Goal: Communication & Community: Answer question/provide support

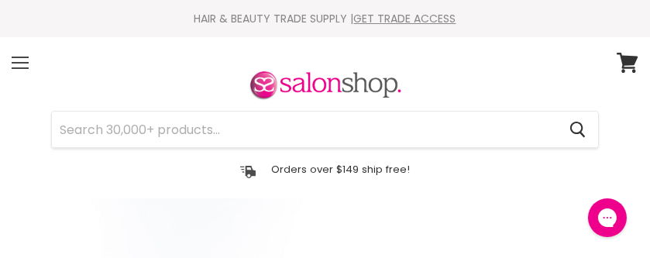
click at [14, 64] on div "Menu" at bounding box center [20, 63] width 33 height 36
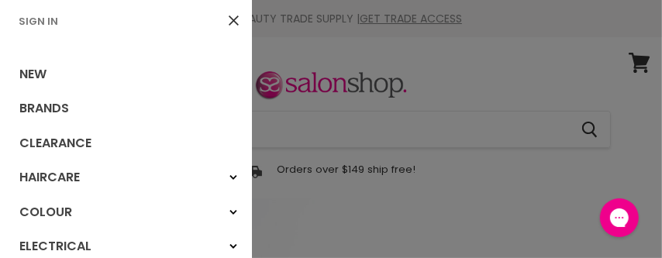
click at [37, 19] on link "Sign In" at bounding box center [38, 21] width 52 height 15
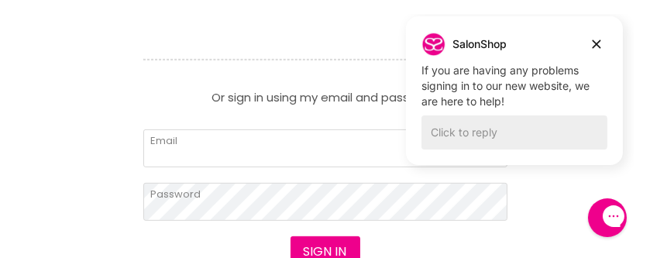
scroll to position [620, 0]
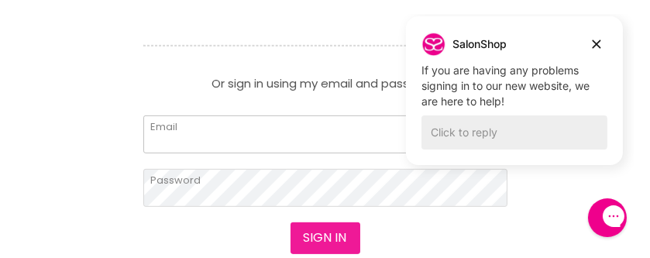
type input "[EMAIL_ADDRESS][DOMAIN_NAME]"
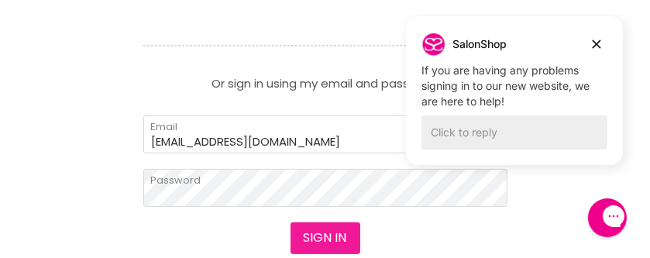
click at [334, 237] on button "Sign in" at bounding box center [326, 237] width 70 height 31
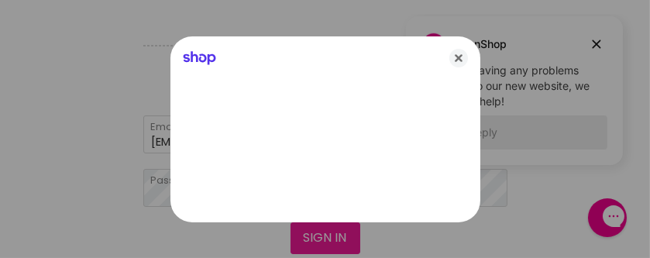
scroll to position [0, 0]
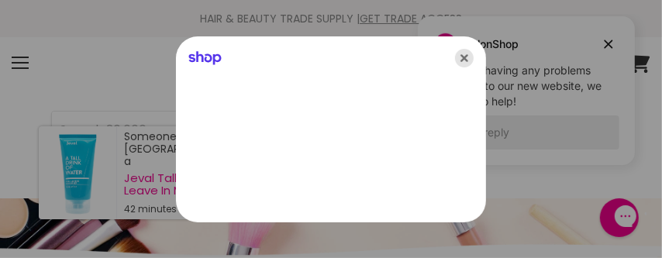
click at [465, 57] on icon "Close" at bounding box center [464, 58] width 19 height 19
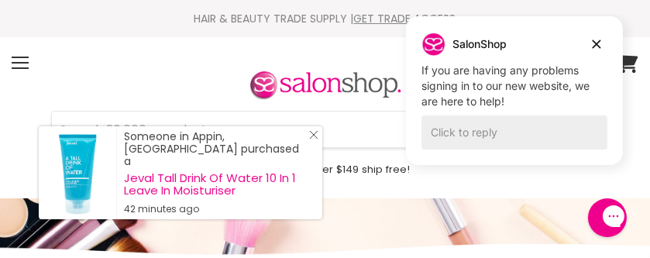
click at [315, 139] on icon "Close Icon" at bounding box center [313, 134] width 9 height 9
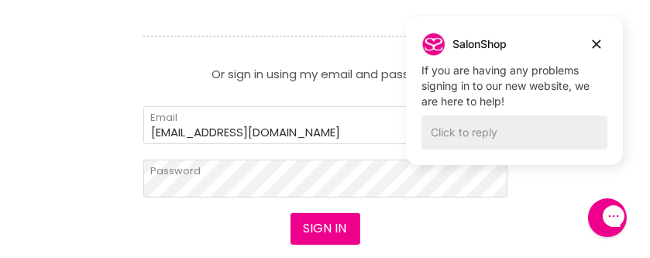
scroll to position [697, 0]
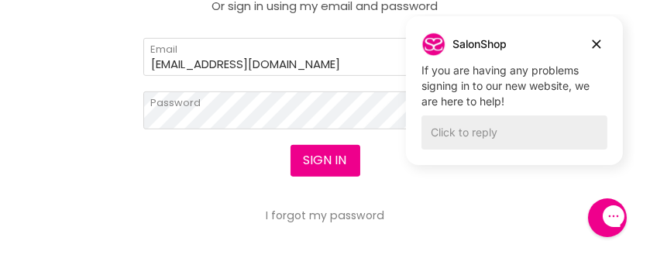
click at [255, 150] on div "Sign in I forgot my password" at bounding box center [325, 183] width 364 height 77
click at [318, 156] on button "Sign in" at bounding box center [326, 160] width 70 height 31
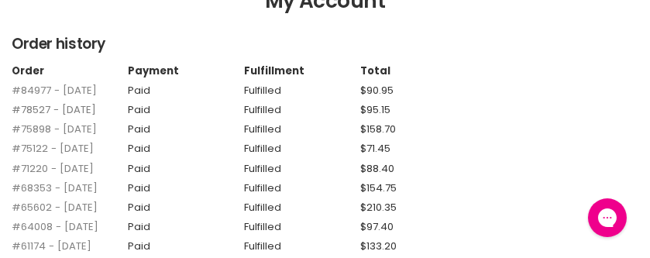
click at [33, 117] on link "#78527 - 11 Apr, 2025" at bounding box center [54, 109] width 84 height 15
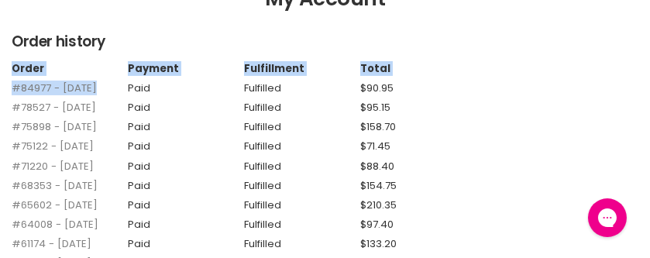
drag, startPoint x: 4, startPoint y: 84, endPoint x: 95, endPoint y: 89, distance: 90.8
copy div "Order Payment Fulfillment Total #84977 - 03 Oct"
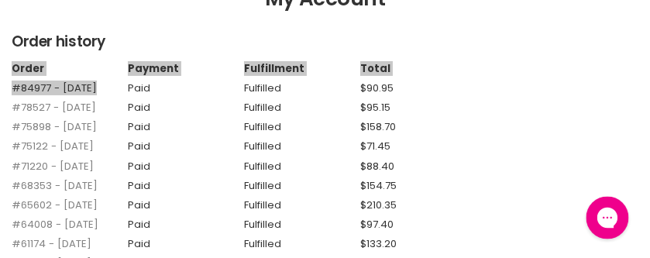
click at [607, 211] on icon "Gorgias live chat" at bounding box center [606, 216] width 17 height 17
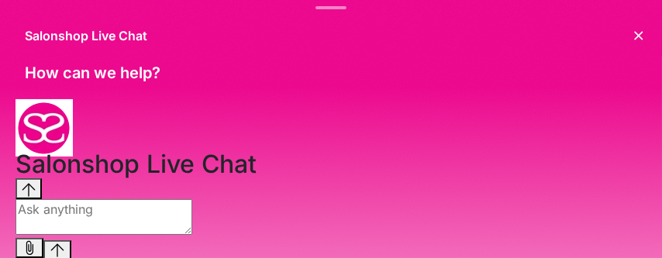
click at [146, 215] on textarea "live chat message input" at bounding box center [103, 217] width 177 height 36
type textarea "Problem with my order"
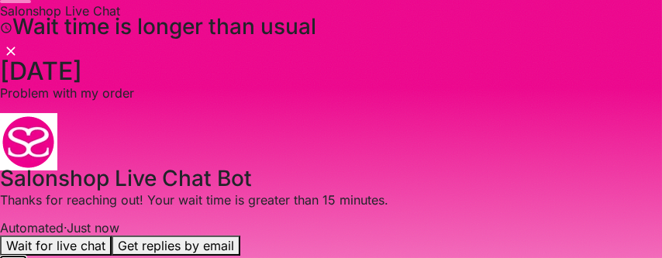
click at [112, 236] on button "Wait for live chat" at bounding box center [56, 246] width 112 height 20
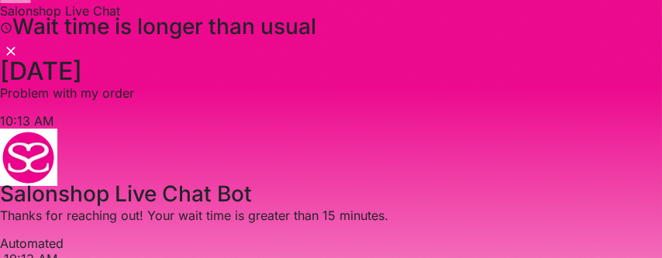
scroll to position [181, 0]
click at [31, 3] on div "Slide window up down" at bounding box center [15, 1] width 31 height 3
click at [323, 3] on div "Slide window up down" at bounding box center [331, 1] width 662 height 3
click at [31, 3] on div "Slide window up down" at bounding box center [15, 1] width 31 height 3
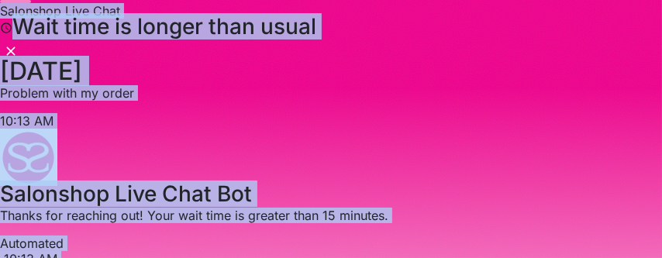
drag, startPoint x: 327, startPoint y: 9, endPoint x: 310, endPoint y: 74, distance: 68.0
click at [310, 74] on div "Salonshop Live Chat Wait time is longer than usual History has been fetched Oct…" at bounding box center [331, 129] width 662 height 258
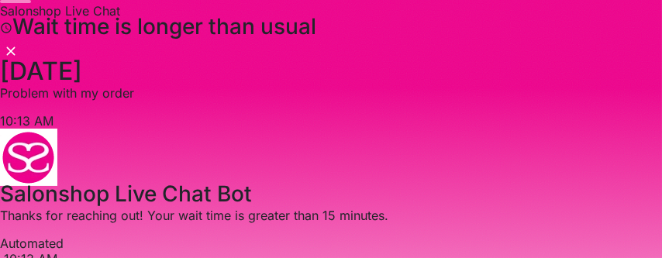
type textarea "ok thanks"
paste textarea "Order Payment Fulfillment Total #84977 - 03 Oct"
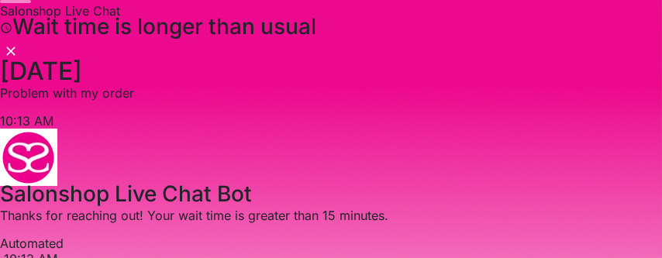
drag, startPoint x: 178, startPoint y: 224, endPoint x: 26, endPoint y: 226, distance: 152.6
paste textarea "Schwarzkopf Igora Royal Permanent Color Creme"
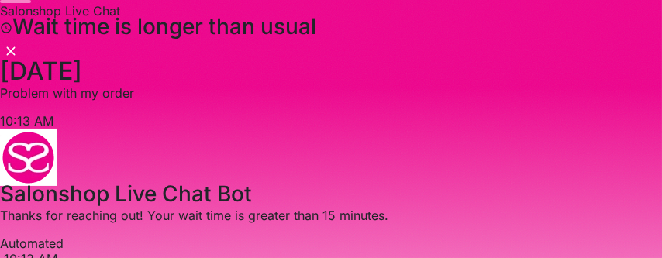
drag, startPoint x: 376, startPoint y: 228, endPoint x: 25, endPoint y: 179, distance: 355.1
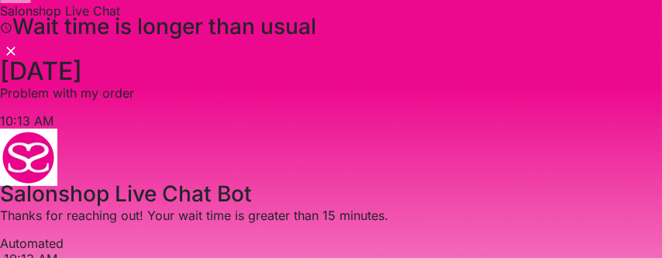
type textarea "My recent order #84977 - 03 Oct arrived yesterday afternoon. I have just opened…"
drag, startPoint x: 218, startPoint y: 232, endPoint x: 15, endPoint y: 126, distance: 229.4
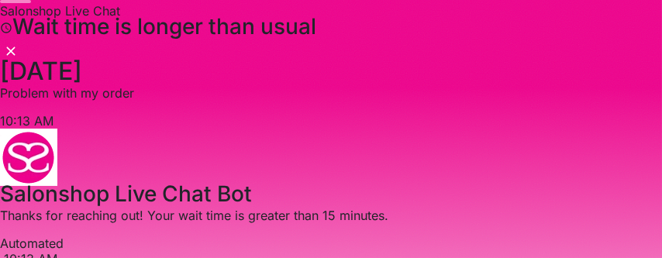
type textarea "ok I'm actually about to send it now as we speak."
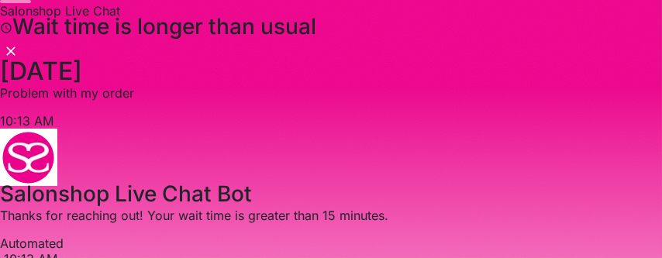
type textarea "All sent"
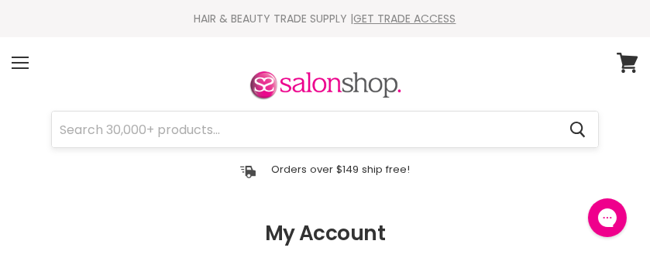
scroll to position [155, 0]
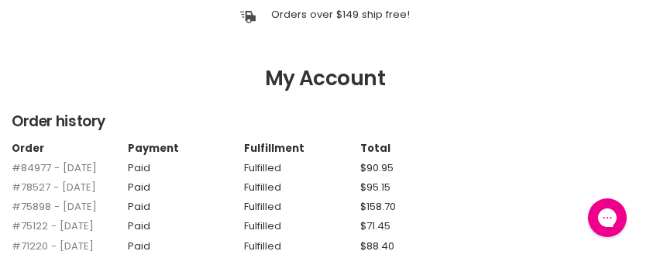
click at [22, 166] on link "#84977 - [DATE]" at bounding box center [54, 167] width 85 height 15
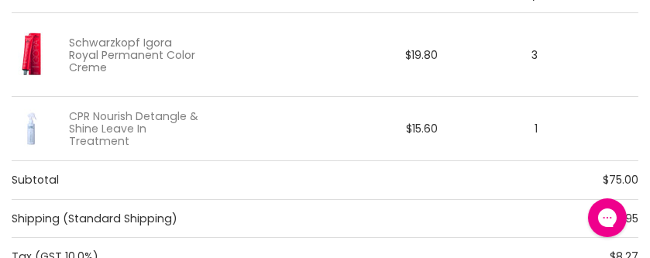
click at [127, 52] on link "Schwarzkopf Igora Royal Permanent Color Creme" at bounding box center [134, 55] width 130 height 38
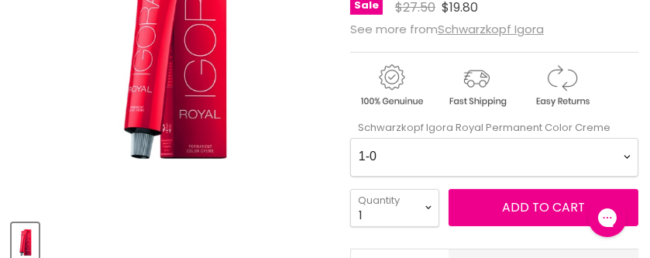
scroll to position [465, 0]
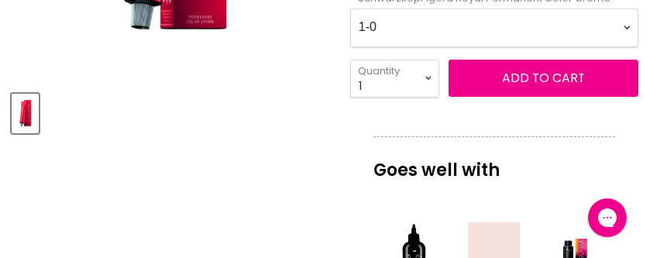
click at [499, 22] on Creme-0-0 "1-0 1-1 3-0 3-65 3-68 4-0 4-5 4-6 4-63 4-65 4-65 4-65 4-68 4-88 4-99 5-0 5-00 5…" at bounding box center [494, 28] width 288 height 39
select Creme-0-0 "12-0"
click at [350, 9] on Creme-0-0 "1-0 1-1 3-0 3-65 3-68 4-0 4-5 4-6 4-63 4-65 4-65 4-65 4-68 4-88 4-99 5-0 5-00 5…" at bounding box center [494, 28] width 288 height 39
click at [428, 76] on select "1 2 3 4 5 6 7 8 9 10+" at bounding box center [394, 79] width 89 height 38
select select "3"
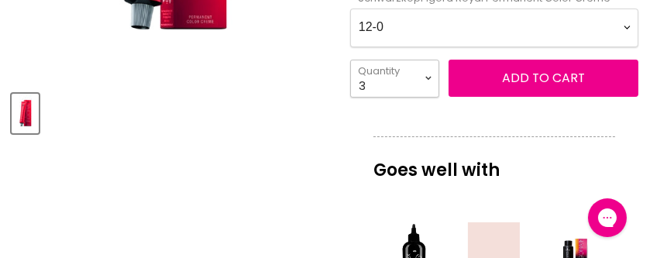
click at [350, 60] on select "1 2 3 4 5 6 7 8 9 10+" at bounding box center [394, 79] width 89 height 38
type input "3"
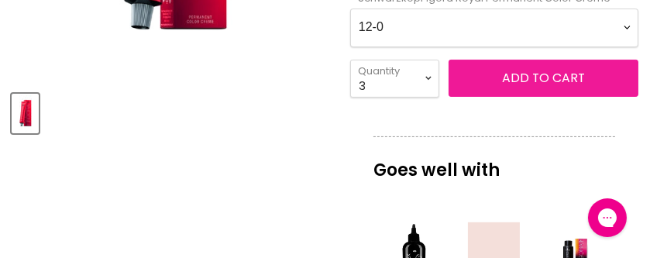
click at [528, 88] on button "Add to cart" at bounding box center [544, 78] width 190 height 37
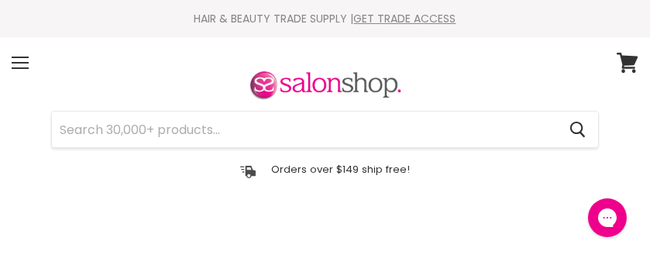
scroll to position [155, 0]
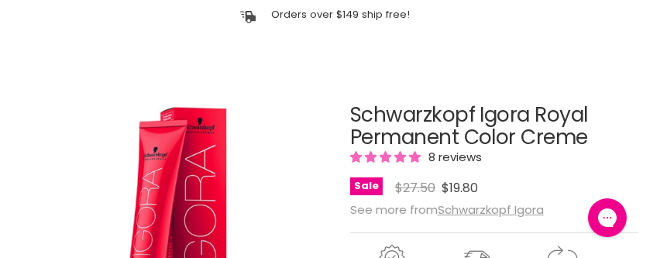
drag, startPoint x: 352, startPoint y: 119, endPoint x: 592, endPoint y: 138, distance: 240.2
click at [592, 138] on h1 "Schwarzkopf Igora Royal Permanent Color Creme" at bounding box center [494, 126] width 288 height 45
copy h1 "Schwarzkopf Igora Royal Permanent Color Creme"
click at [620, 109] on h1 "Schwarzkopf Igora Royal Permanent Color Creme" at bounding box center [494, 126] width 288 height 45
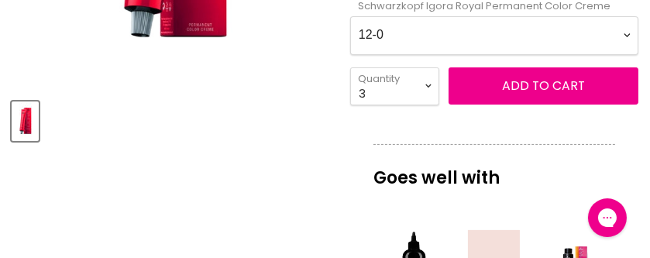
scroll to position [387, 0]
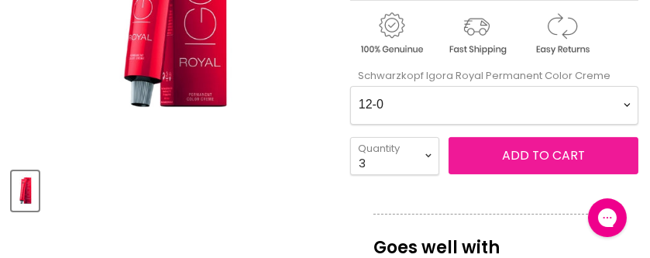
click at [517, 159] on span "Add to cart" at bounding box center [543, 155] width 83 height 18
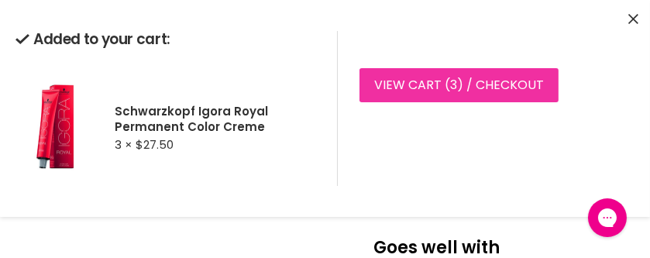
click at [421, 88] on link "View cart ( 3 ) / Checkout" at bounding box center [458, 85] width 199 height 34
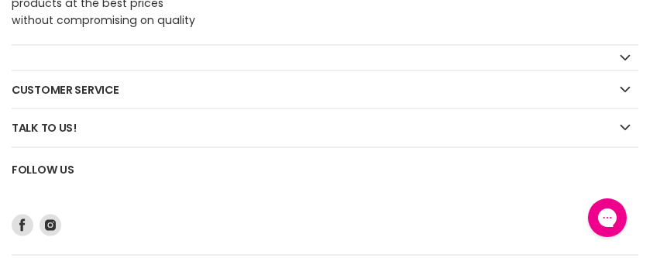
scroll to position [2533, 0]
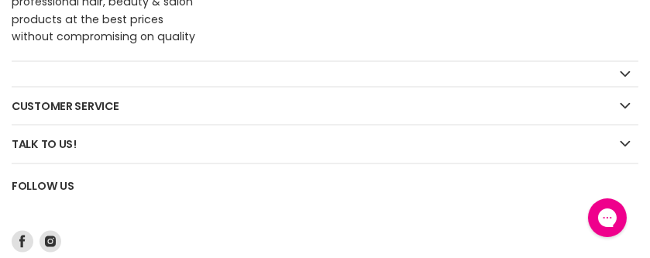
click at [621, 101] on h2 "Customer Service" at bounding box center [325, 106] width 627 height 37
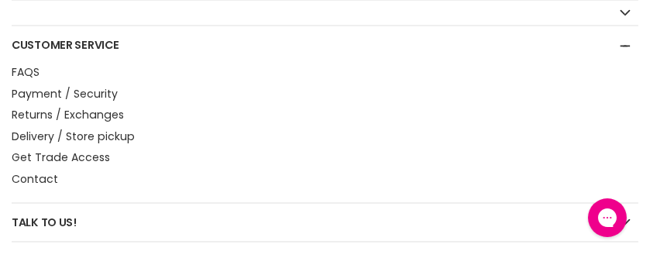
scroll to position [2611, 0]
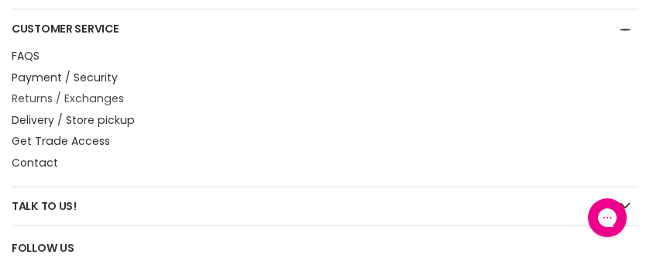
click at [81, 95] on link "Returns / Exchanges" at bounding box center [68, 98] width 112 height 15
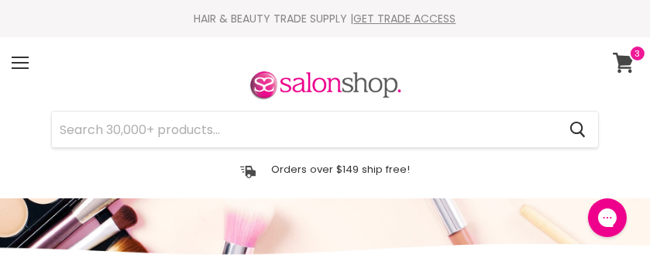
click at [624, 57] on icon at bounding box center [623, 63] width 21 height 20
